Goal: Check status: Check status

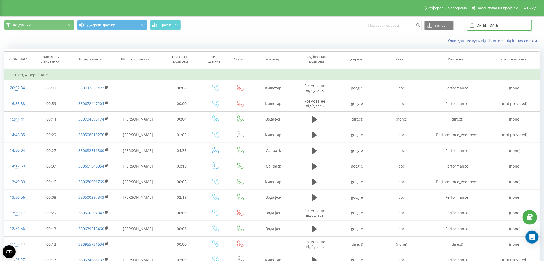
click at [500, 24] on input "[DATE] - [DATE]" at bounding box center [499, 25] width 65 height 10
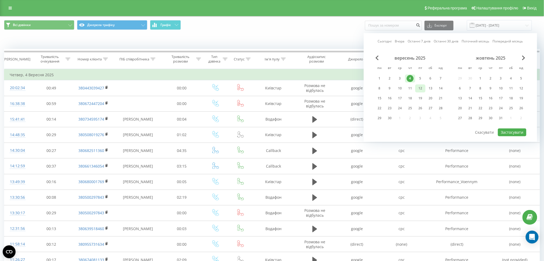
click at [419, 87] on div "12" at bounding box center [420, 88] width 7 height 7
click at [499, 130] on button "Застосувати" at bounding box center [512, 132] width 28 height 8
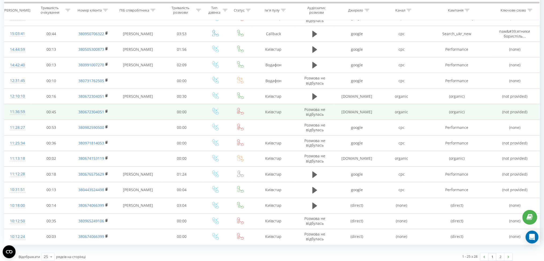
scroll to position [230, 0]
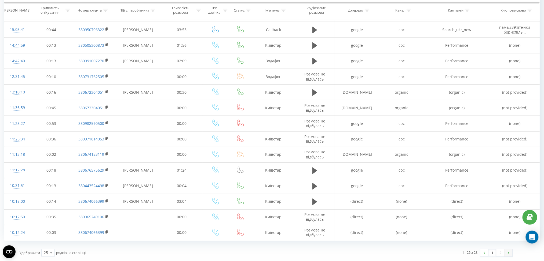
click at [509, 253] on img at bounding box center [509, 253] width 2 height 2
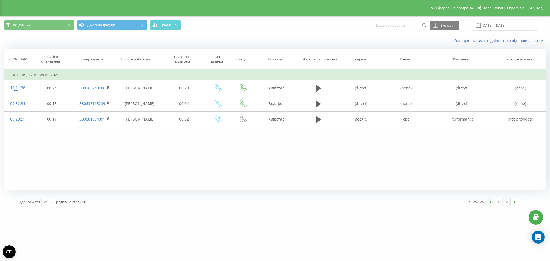
click at [492, 201] on link at bounding box center [490, 202] width 8 height 8
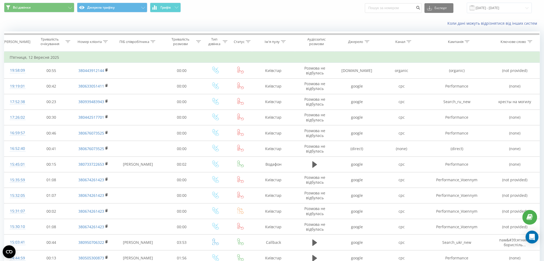
scroll to position [15, 0]
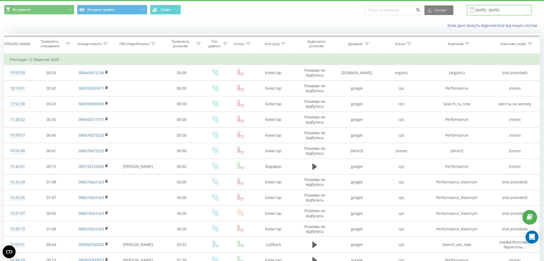
click at [492, 11] on input "[DATE] - [DATE]" at bounding box center [499, 10] width 65 height 10
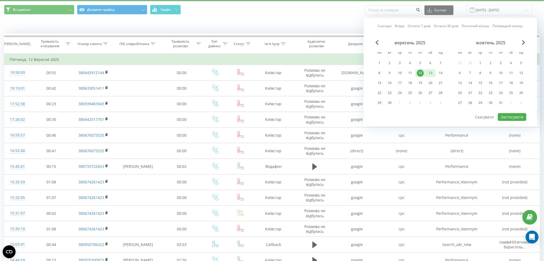
click at [431, 70] on div "13" at bounding box center [430, 73] width 7 height 7
click at [509, 117] on button "Застосувати" at bounding box center [512, 117] width 28 height 8
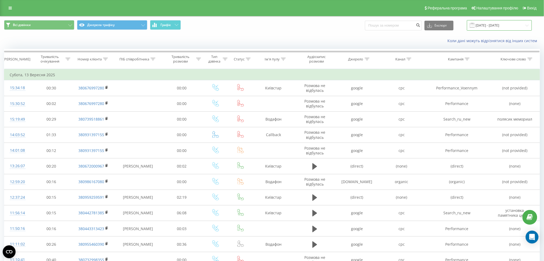
click at [487, 25] on input "[DATE] - [DATE]" at bounding box center [499, 25] width 65 height 10
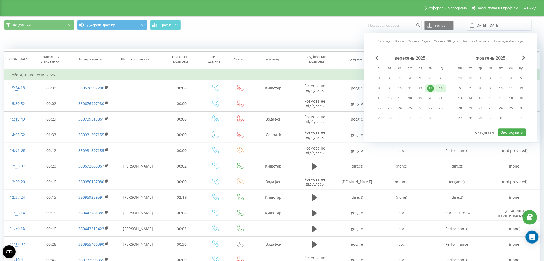
click at [440, 87] on div "14" at bounding box center [440, 88] width 7 height 7
click at [513, 133] on button "Застосувати" at bounding box center [512, 132] width 28 height 8
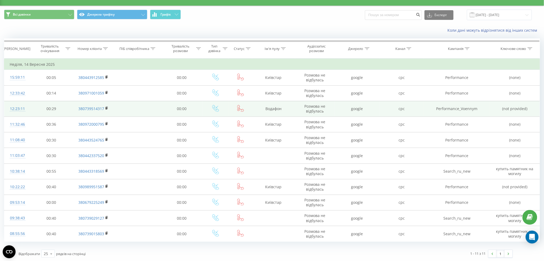
scroll to position [11, 0]
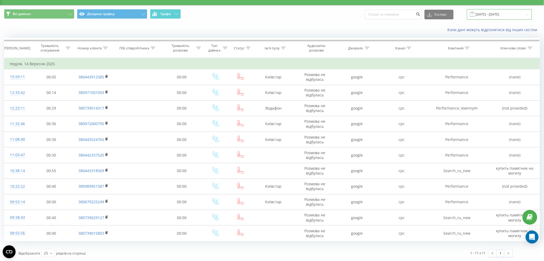
click at [493, 16] on input "[DATE] - [DATE]" at bounding box center [499, 14] width 65 height 10
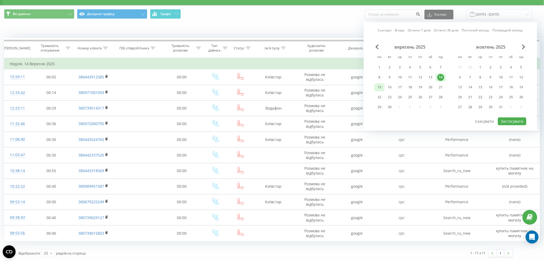
click at [378, 85] on div "15" at bounding box center [379, 87] width 7 height 7
click at [510, 121] on button "Застосувати" at bounding box center [512, 121] width 28 height 8
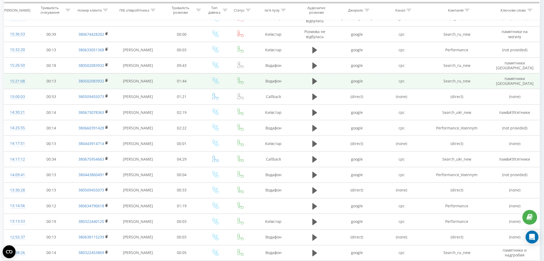
scroll to position [230, 0]
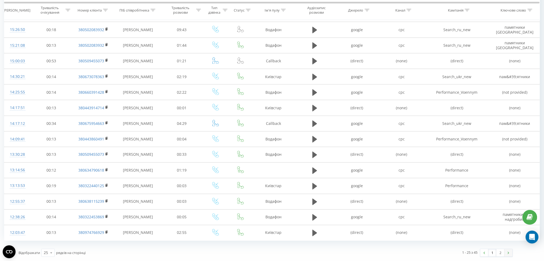
click at [505, 253] on link at bounding box center [509, 253] width 8 height 8
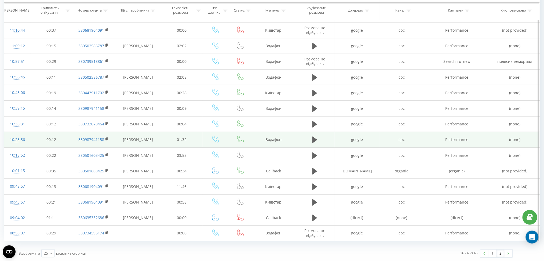
scroll to position [152, 0]
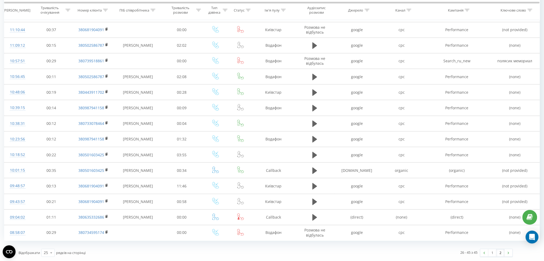
click at [501, 253] on link "2" at bounding box center [501, 253] width 8 height 8
click at [491, 253] on link "1" at bounding box center [493, 253] width 8 height 8
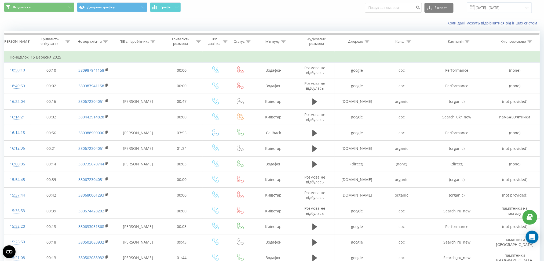
scroll to position [15, 0]
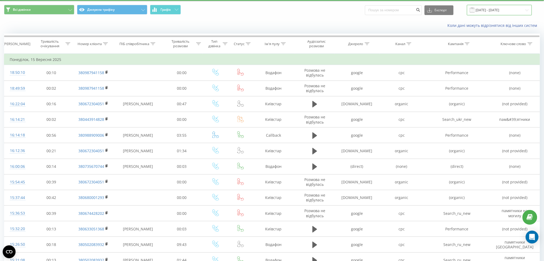
click at [503, 8] on input "[DATE] - [DATE]" at bounding box center [499, 10] width 65 height 10
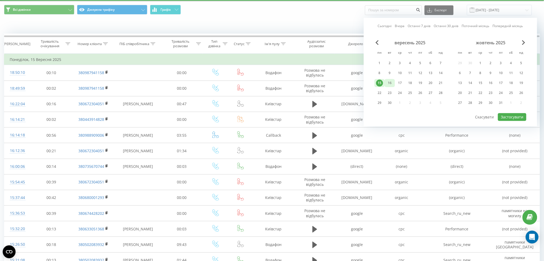
click at [389, 81] on div "16" at bounding box center [389, 82] width 7 height 7
click at [515, 114] on button "Застосувати" at bounding box center [512, 117] width 28 height 8
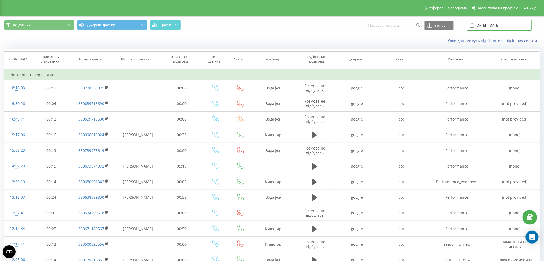
click at [495, 27] on input "[DATE] - [DATE]" at bounding box center [499, 25] width 65 height 10
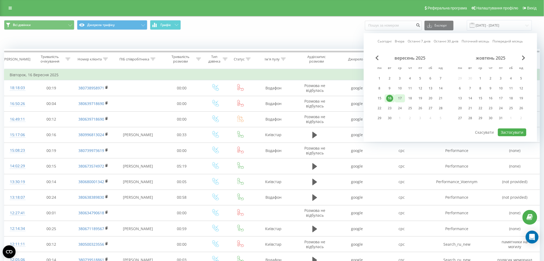
click at [403, 98] on div "17" at bounding box center [400, 98] width 7 height 7
click at [514, 131] on button "Застосувати" at bounding box center [512, 132] width 28 height 8
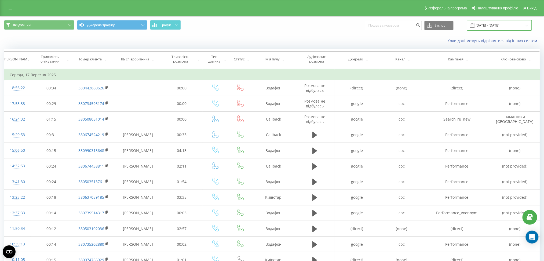
click at [487, 23] on input "[DATE] - [DATE]" at bounding box center [499, 25] width 65 height 10
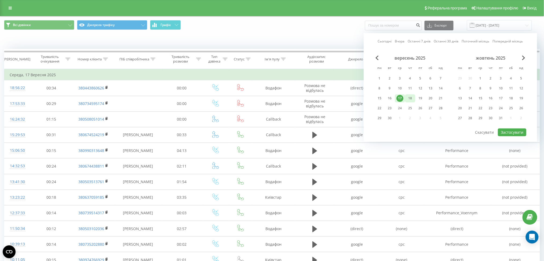
click at [409, 99] on div "18" at bounding box center [410, 98] width 7 height 7
click at [509, 133] on button "Застосувати" at bounding box center [512, 132] width 28 height 8
type input "[DATE] - [DATE]"
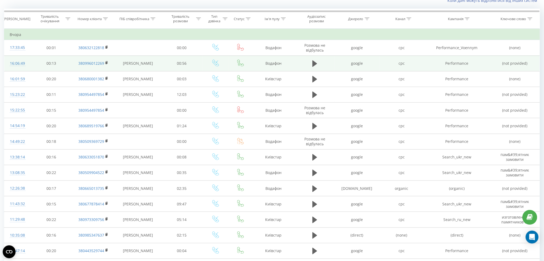
scroll to position [38, 0]
